Goal: Book appointment/travel/reservation

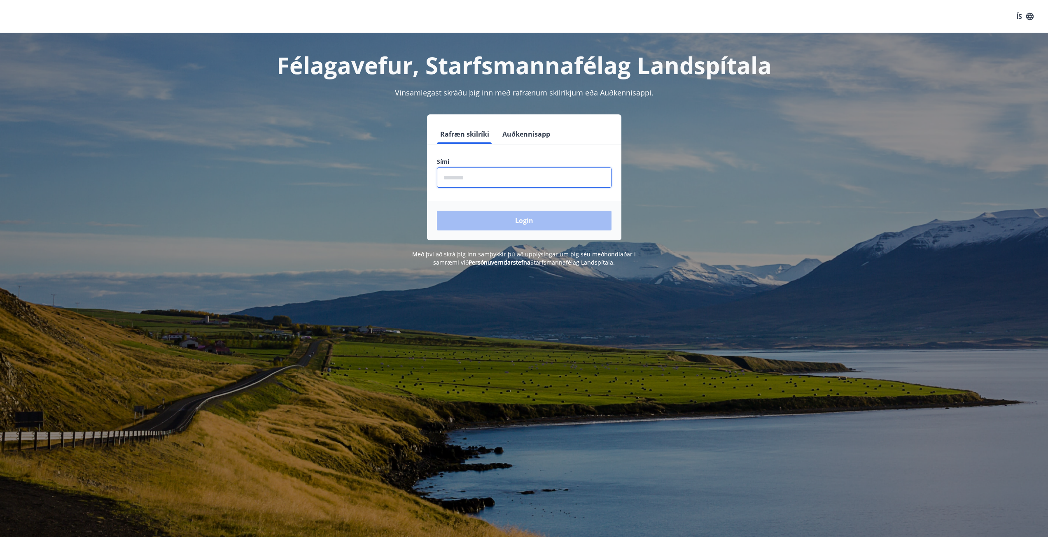
click at [475, 177] on input "phone" at bounding box center [524, 178] width 175 height 20
type input "********"
click at [513, 219] on button "Login" at bounding box center [524, 221] width 175 height 20
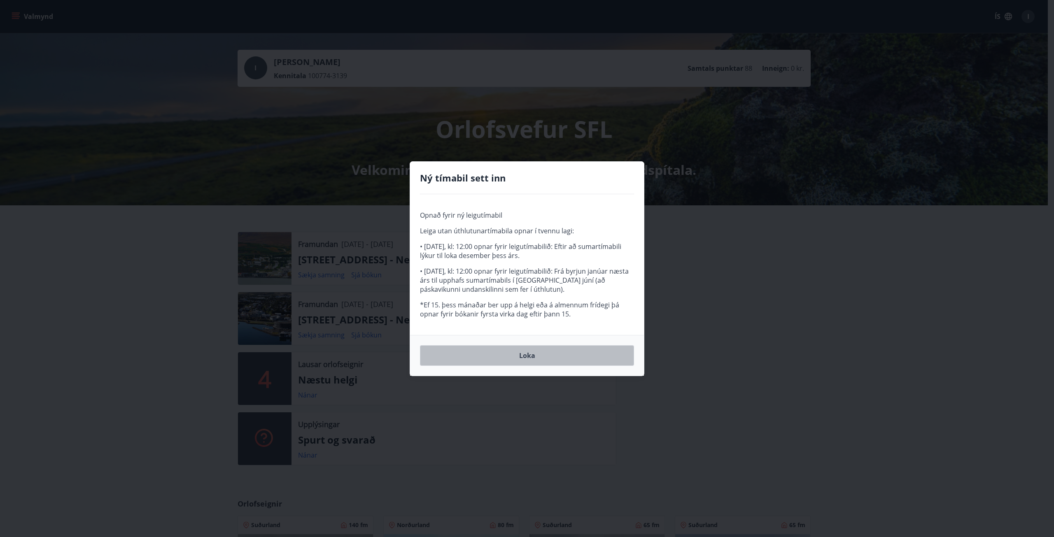
click at [520, 356] on button "Loka" at bounding box center [527, 355] width 214 height 21
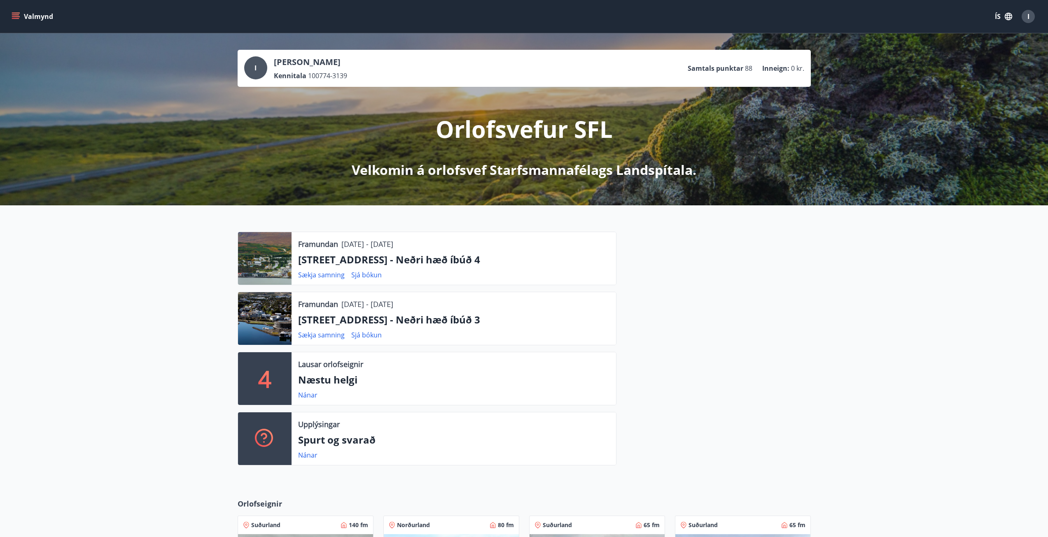
click at [261, 267] on div at bounding box center [265, 258] width 54 height 53
click at [368, 274] on link "Sjá bókun" at bounding box center [366, 274] width 30 height 9
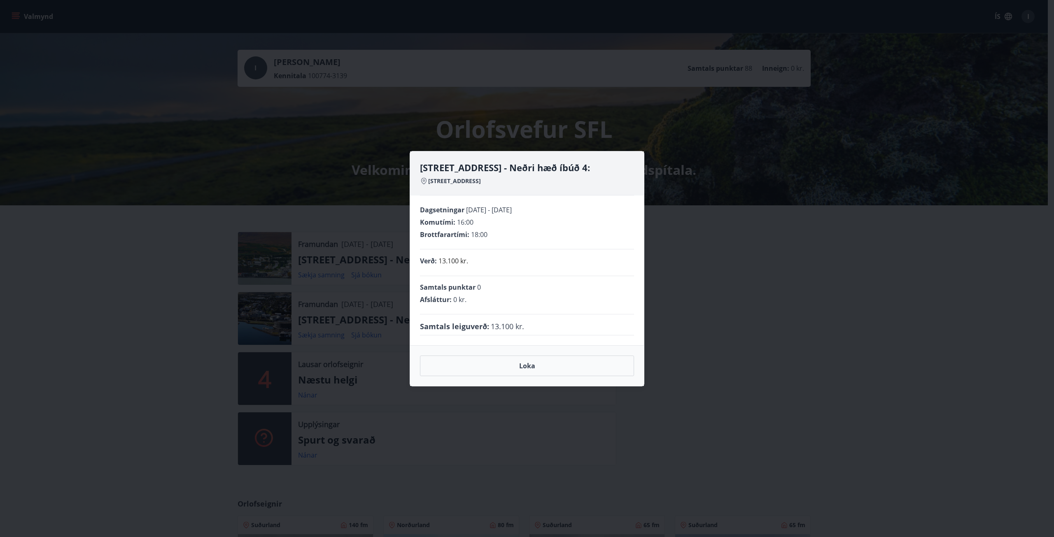
click at [138, 260] on div "Hrafnagilsstræti 23 - Neðri hæð íbúð 4: [STREET_ADDRESS] Dagsetningar [DATE] - …" at bounding box center [527, 268] width 1054 height 537
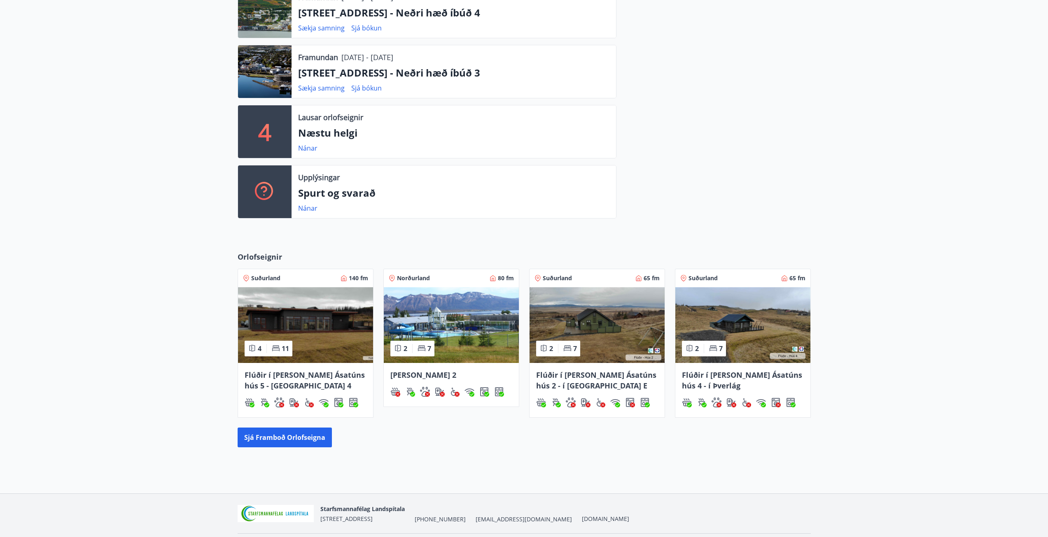
scroll to position [272, 0]
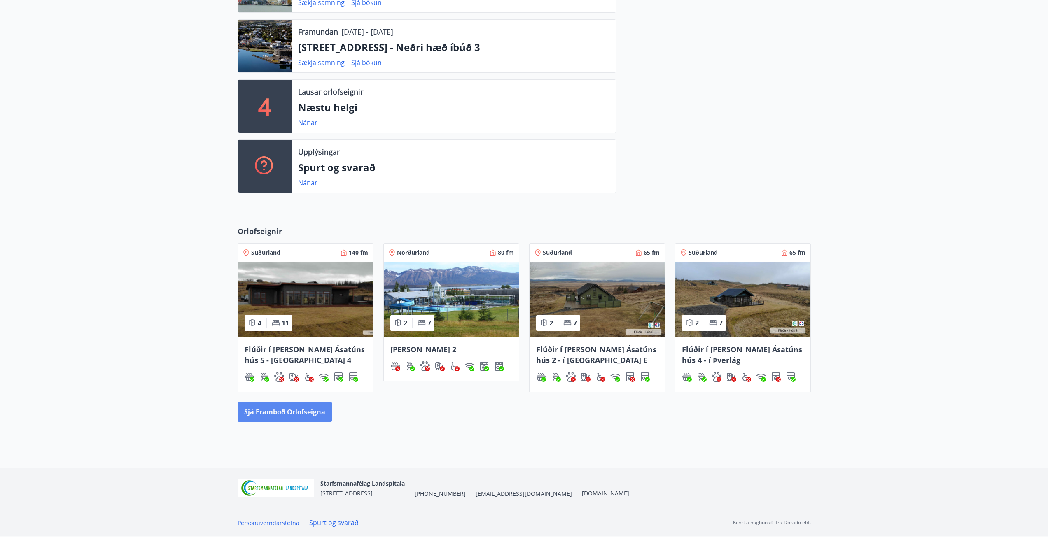
click at [275, 412] on button "Sjá framboð orlofseigna" at bounding box center [284, 412] width 94 height 20
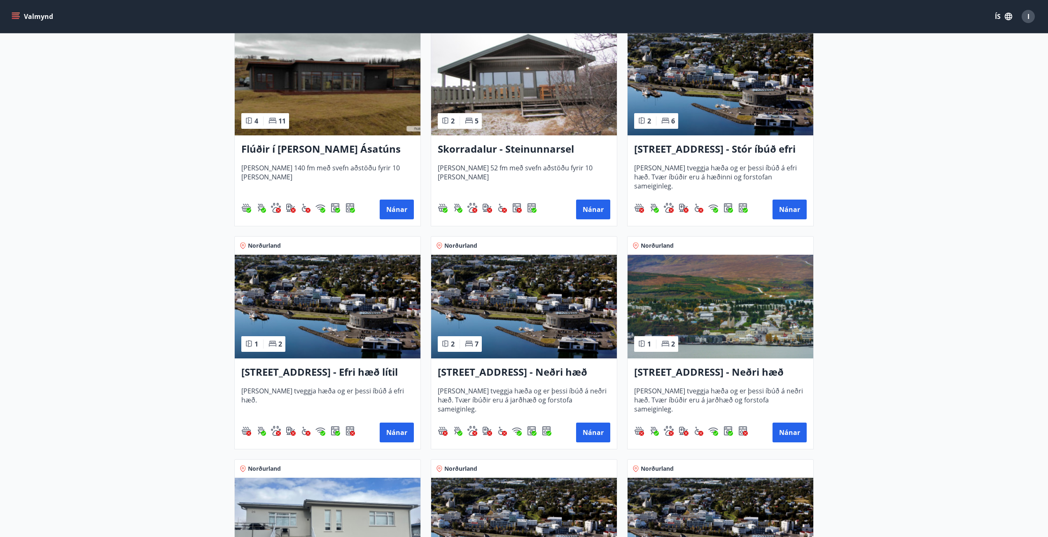
scroll to position [617, 0]
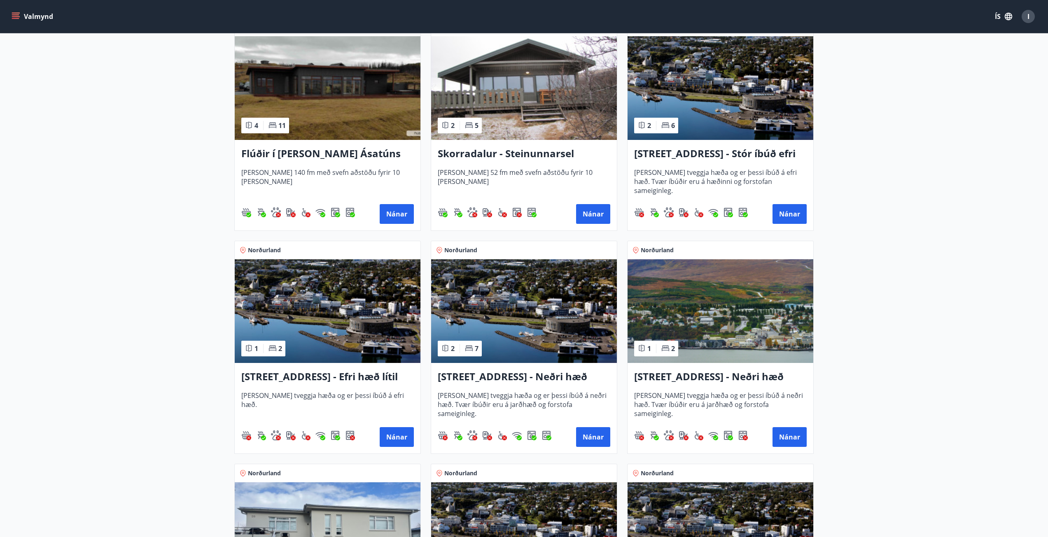
click at [697, 158] on h3 "[STREET_ADDRESS] - Stór íbúð efri hæð íbúð 1" at bounding box center [720, 154] width 172 height 15
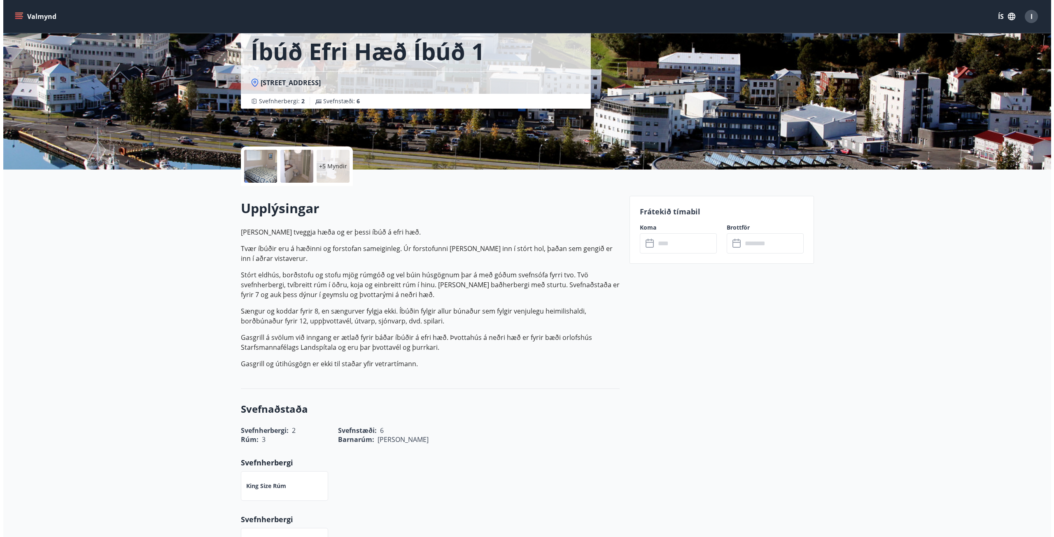
scroll to position [82, 0]
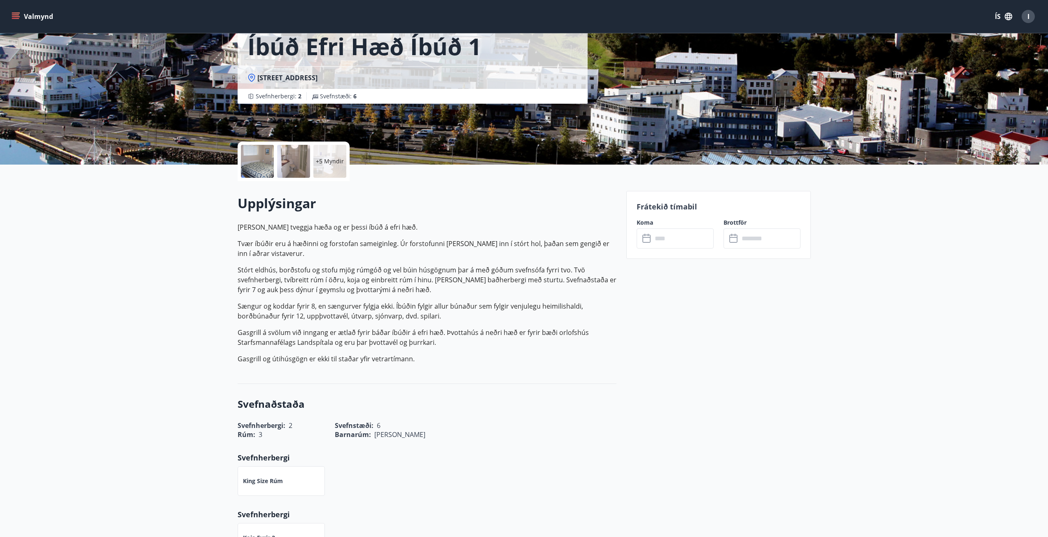
click at [674, 240] on input "text" at bounding box center [682, 238] width 61 height 20
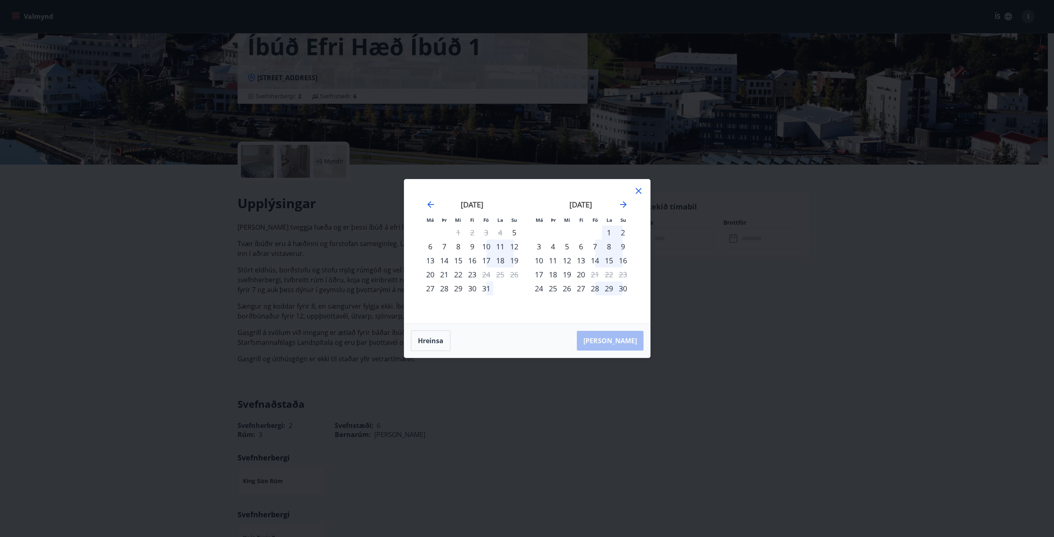
click at [639, 190] on icon at bounding box center [638, 191] width 10 height 10
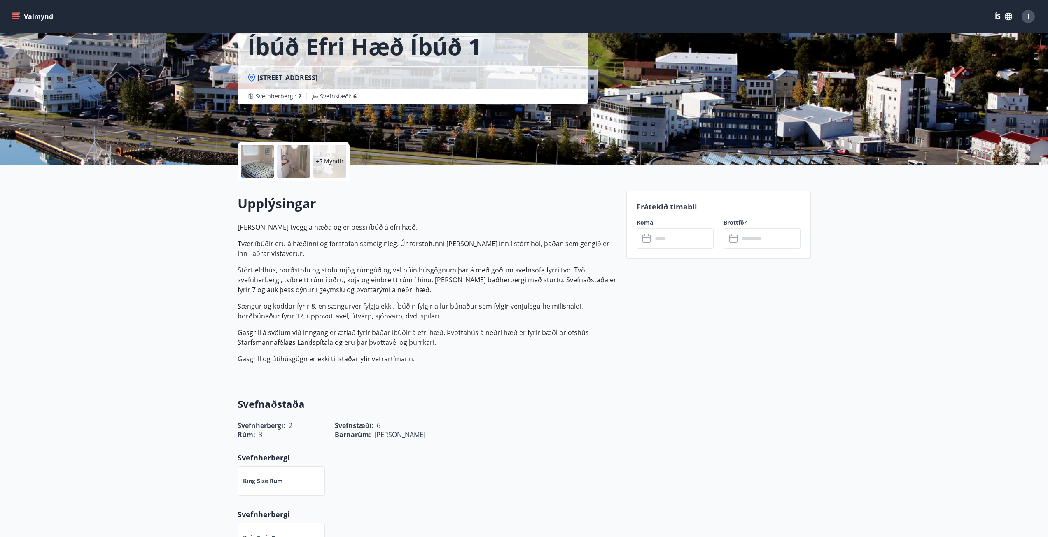
click at [263, 165] on div at bounding box center [257, 161] width 33 height 33
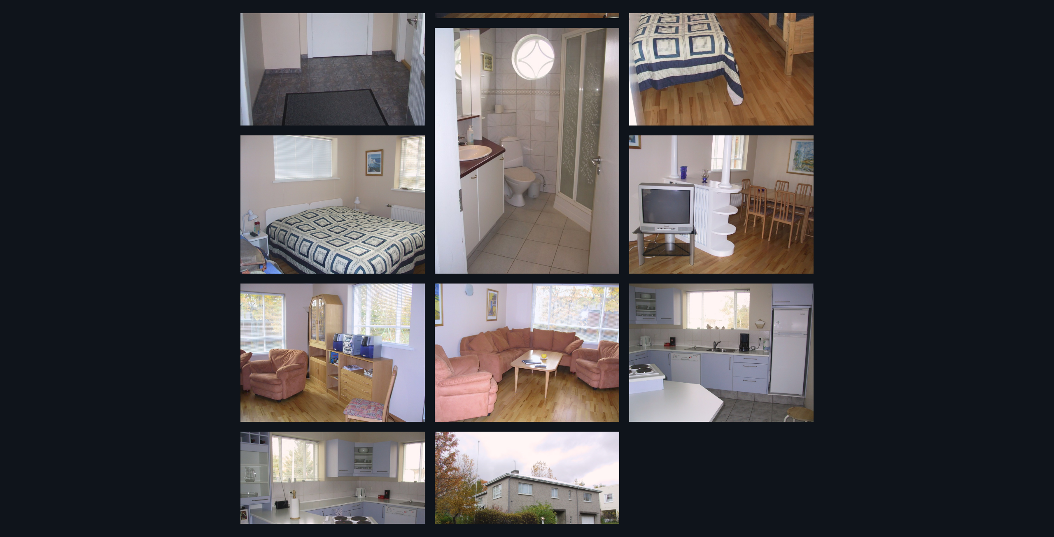
scroll to position [215, 0]
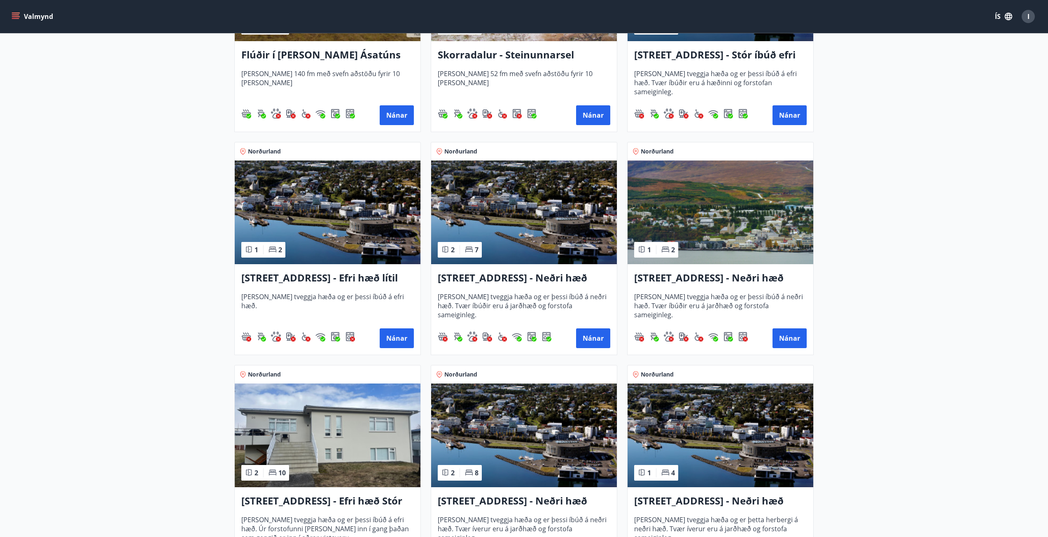
scroll to position [864, 0]
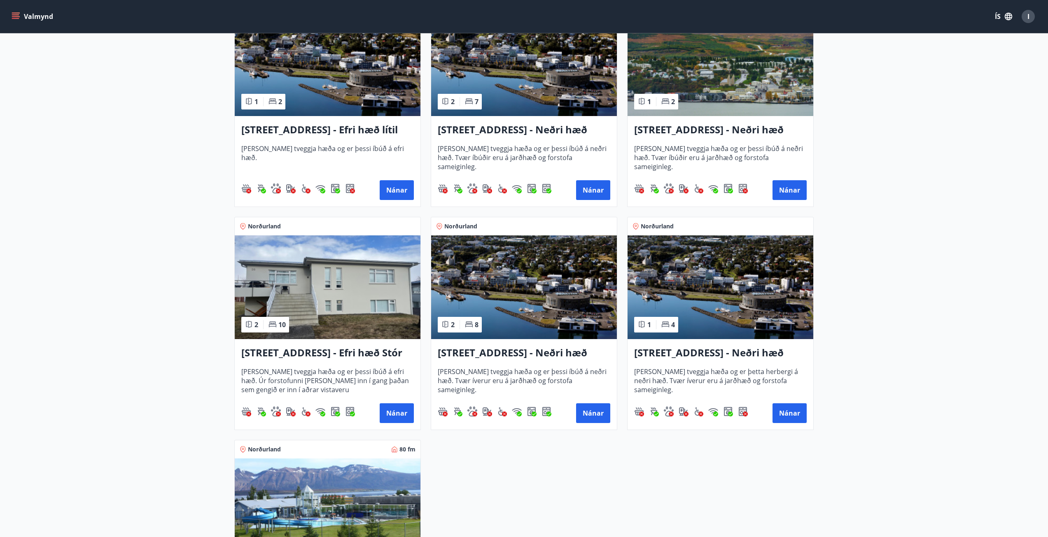
click at [328, 279] on img at bounding box center [328, 287] width 186 height 104
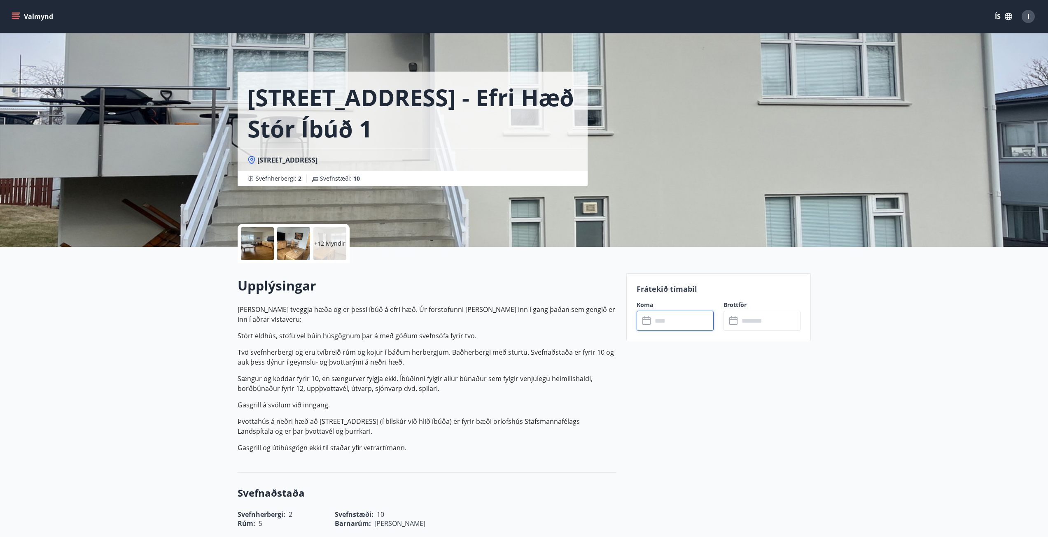
click at [682, 320] on input "text" at bounding box center [682, 321] width 61 height 20
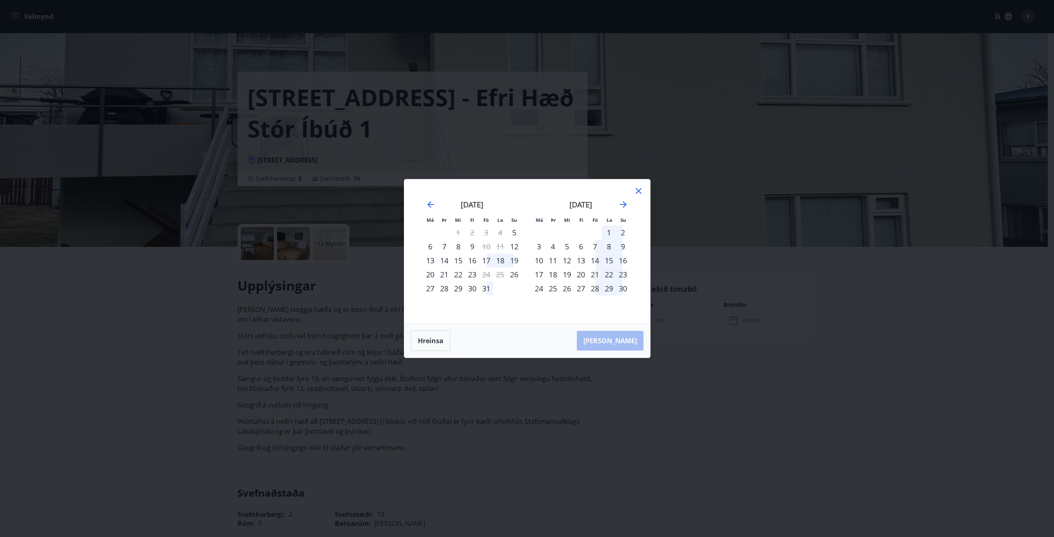
drag, startPoint x: 637, startPoint y: 190, endPoint x: 570, endPoint y: 292, distance: 122.1
click at [637, 193] on icon at bounding box center [638, 191] width 10 height 10
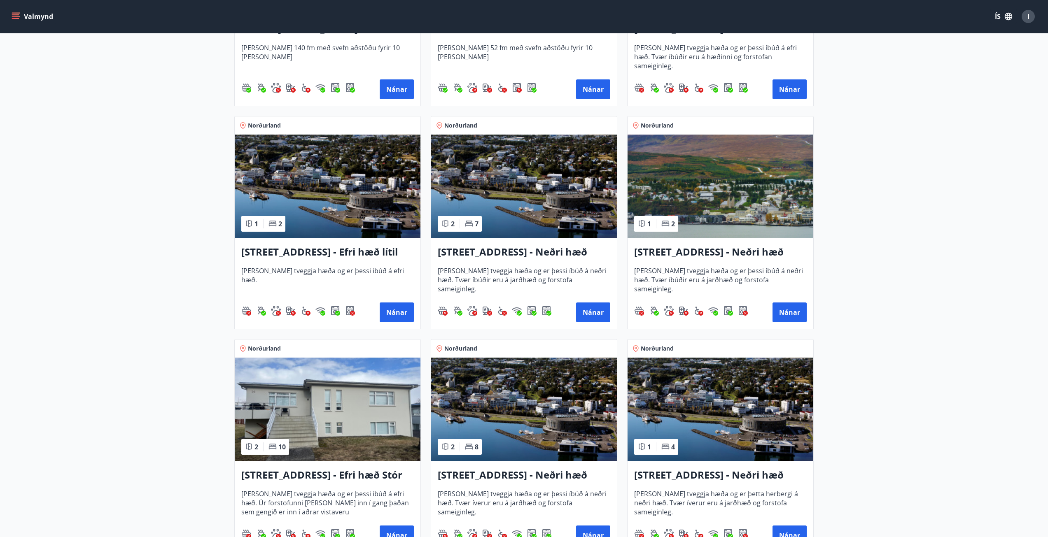
scroll to position [866, 0]
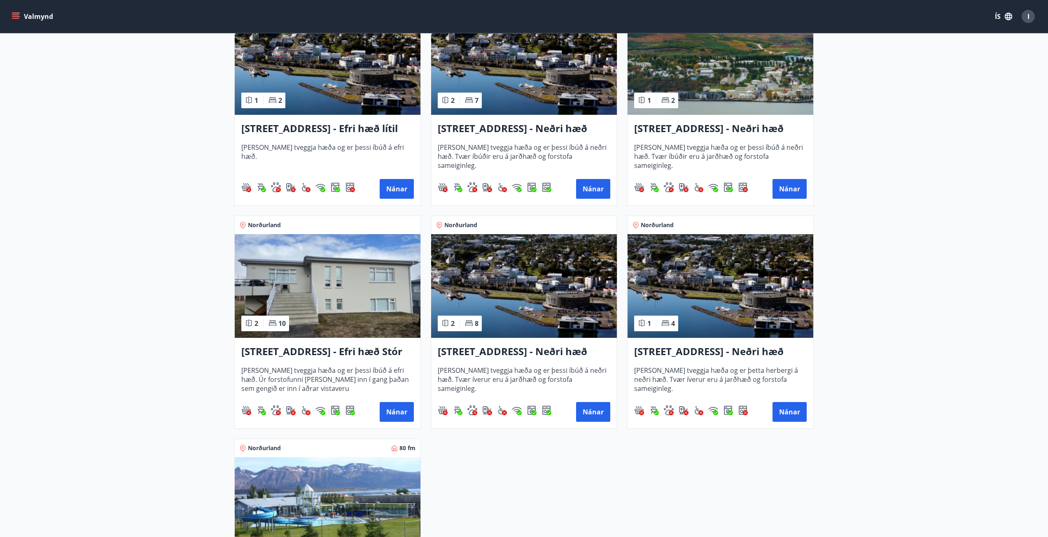
click at [363, 304] on img at bounding box center [328, 286] width 186 height 104
